Goal: Find specific page/section: Find specific page/section

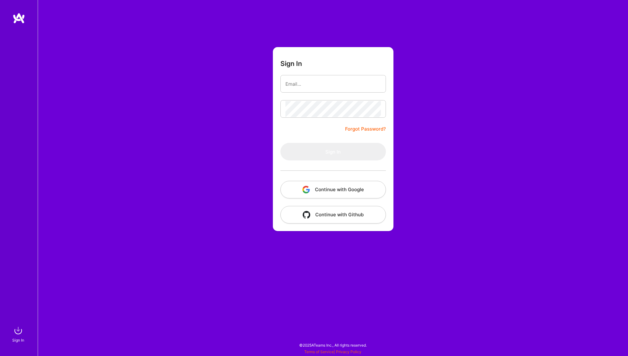
click at [336, 193] on button "Continue with Google" at bounding box center [333, 190] width 106 height 18
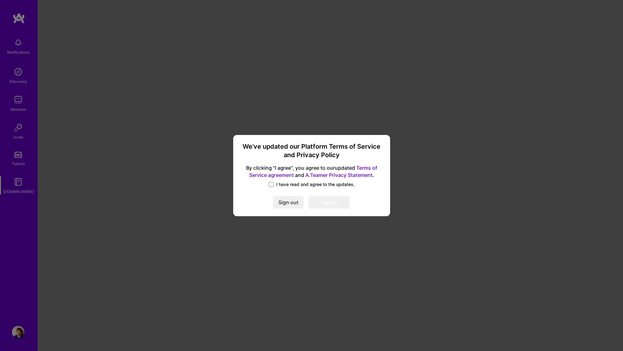
click at [276, 186] on span "I have read and agree to the updates." at bounding box center [315, 185] width 79 height 6
click at [0, 0] on input "I have read and agree to the updates." at bounding box center [0, 0] width 0 height 0
click at [336, 204] on button "I agree" at bounding box center [329, 203] width 41 height 13
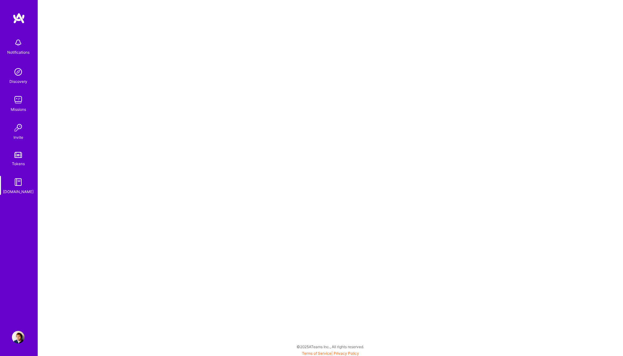
click at [17, 72] on img at bounding box center [18, 72] width 13 height 13
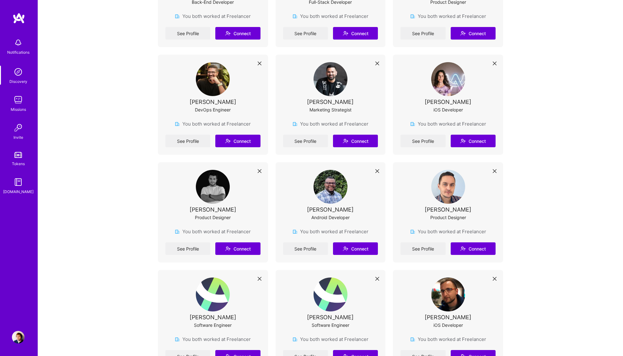
scroll to position [1602, 0]
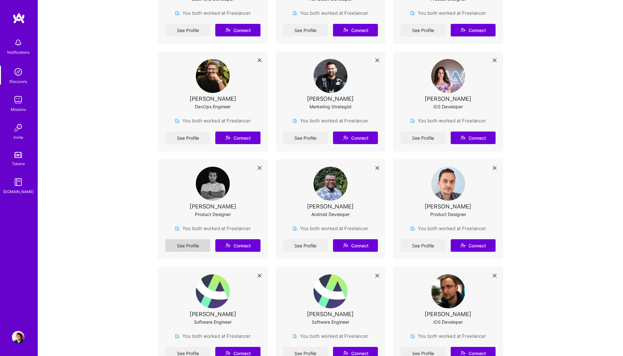
click at [187, 244] on link "See Profile" at bounding box center [187, 245] width 45 height 13
